Goal: Transaction & Acquisition: Purchase product/service

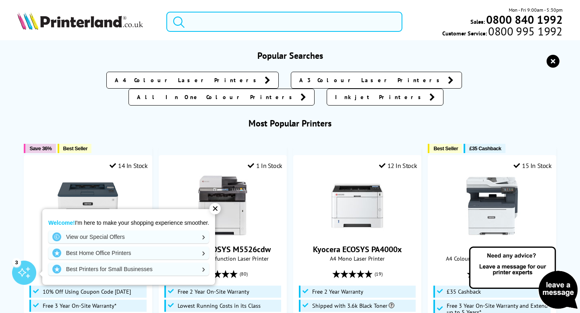
click at [241, 23] on input "search" at bounding box center [284, 22] width 236 height 20
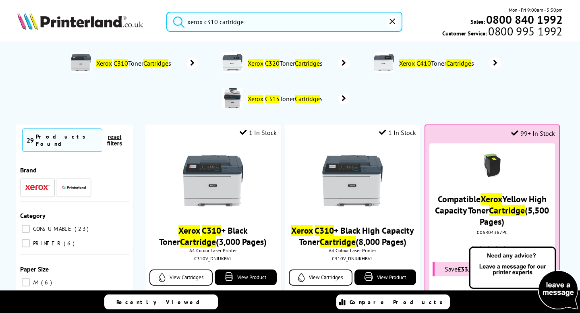
type input "xerox c310 cartridge"
click at [167, 12] on button "submit" at bounding box center [177, 21] width 20 height 18
click at [281, 25] on input "xerox c310 cartridge" at bounding box center [284, 22] width 236 height 20
click at [167, 12] on button "submit" at bounding box center [177, 21] width 20 height 18
click at [274, 26] on input "xerox c310 cartridge" at bounding box center [284, 22] width 236 height 20
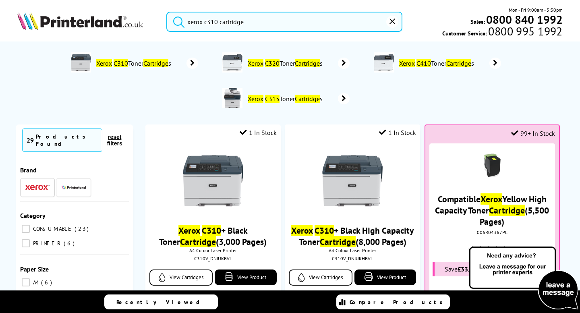
click at [103, 64] on mark "Xerox" at bounding box center [104, 63] width 16 height 8
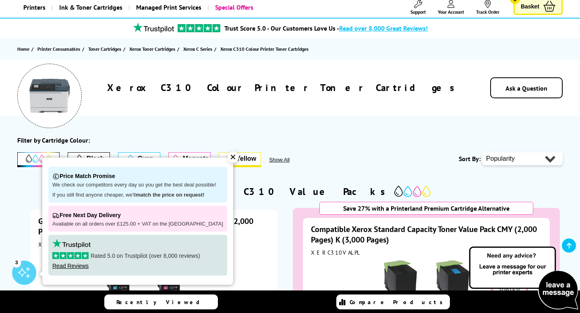
scroll to position [69, 0]
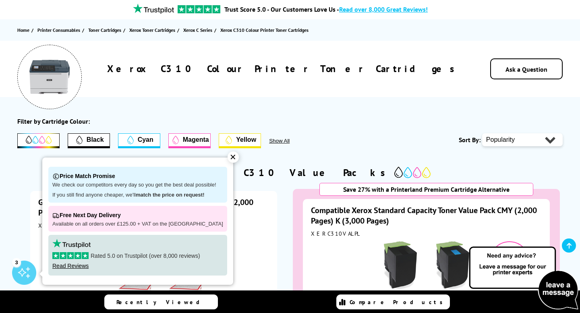
click at [228, 158] on div "✕" at bounding box center [233, 157] width 11 height 11
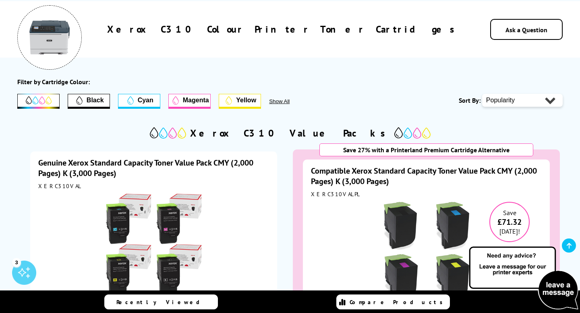
scroll to position [106, 0]
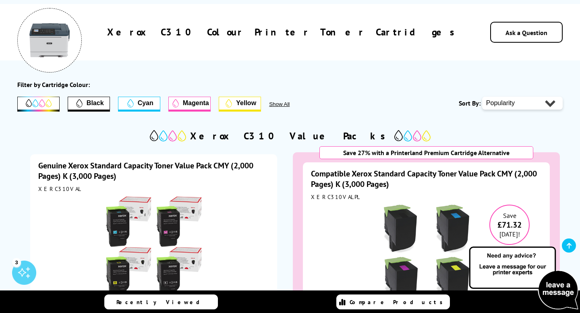
click at [246, 105] on span "Yellow" at bounding box center [246, 103] width 20 height 7
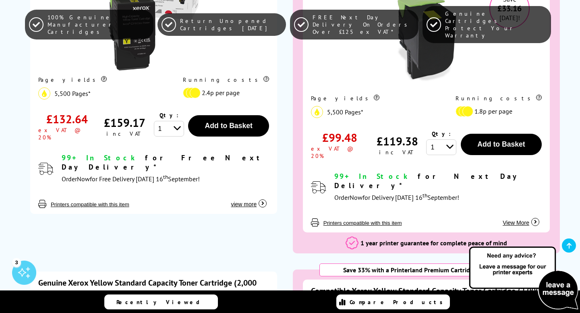
scroll to position [324, 0]
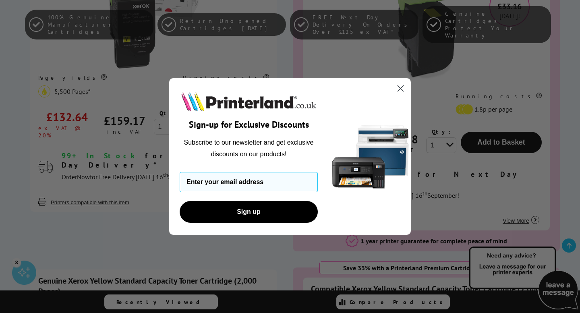
click at [398, 89] on circle "Close dialog" at bounding box center [400, 88] width 13 height 13
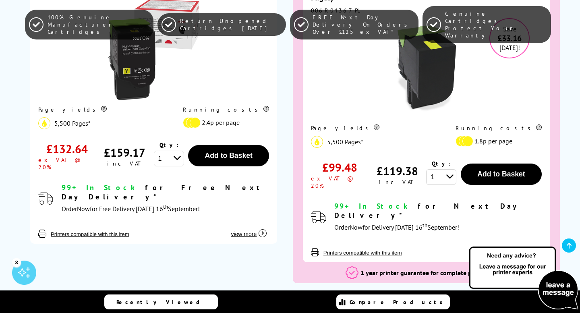
scroll to position [291, 0]
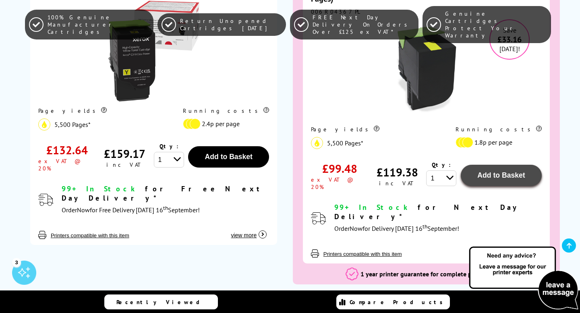
click at [493, 173] on span "Add to Basket" at bounding box center [502, 175] width 48 height 8
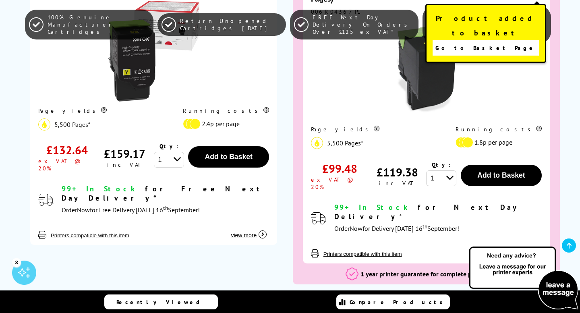
click at [482, 42] on span "Go to Basket Page" at bounding box center [486, 47] width 100 height 11
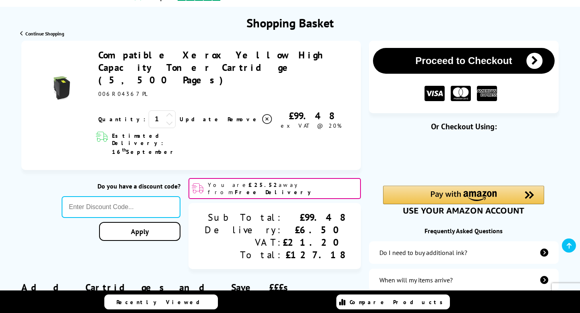
scroll to position [83, 0]
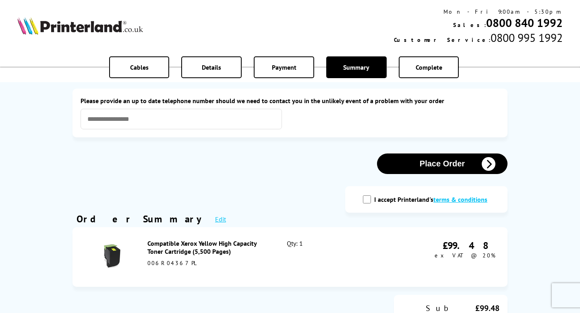
click at [368, 199] on input "I accept Printerland's terms & conditions" at bounding box center [367, 199] width 8 height 8
checkbox input "true"
click at [430, 164] on button "Place Order" at bounding box center [442, 164] width 131 height 21
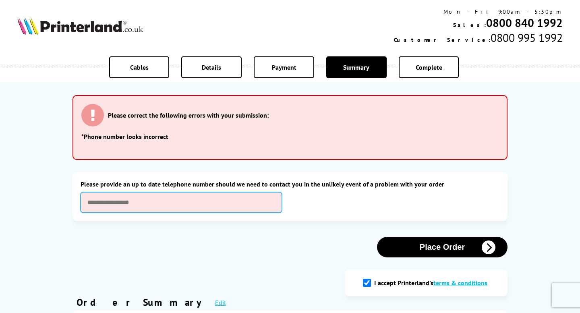
click at [267, 201] on input "text" at bounding box center [182, 202] width 202 height 21
type input "**********"
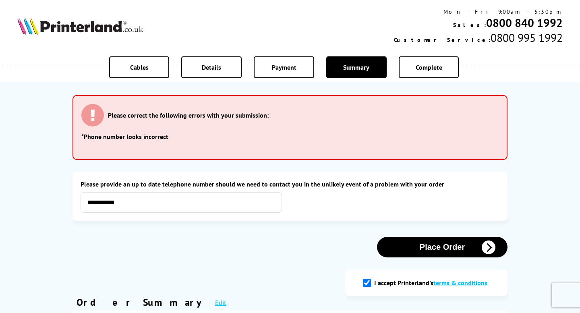
click at [444, 246] on button "Place Order" at bounding box center [442, 247] width 131 height 21
